Goal: Transaction & Acquisition: Purchase product/service

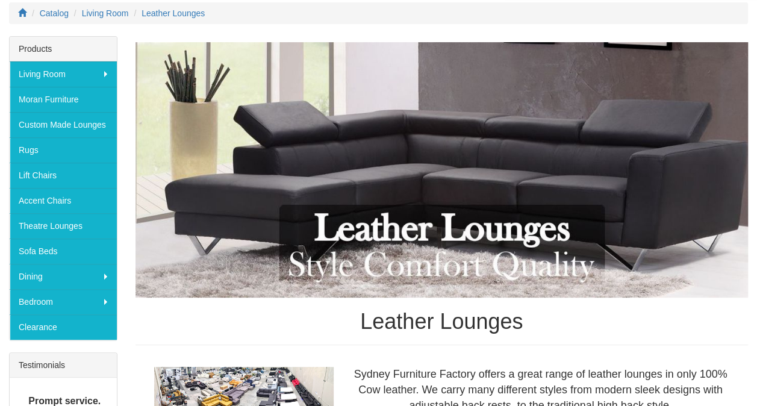
scroll to position [169, 0]
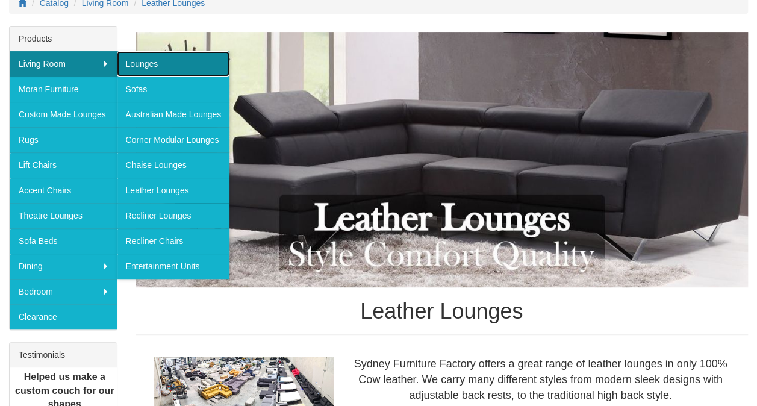
click at [146, 70] on link "Lounges" at bounding box center [173, 63] width 113 height 25
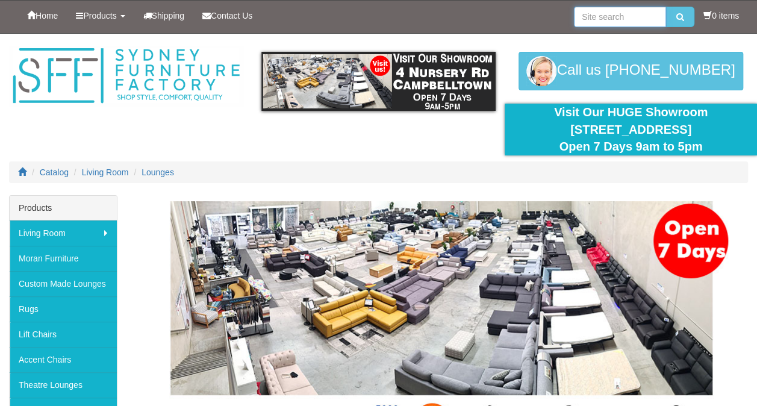
click at [592, 14] on input "search" at bounding box center [620, 17] width 92 height 20
type input "REAL LEATHER"
click at [666, 7] on button "submit" at bounding box center [680, 17] width 28 height 20
